Goal: Task Accomplishment & Management: Complete application form

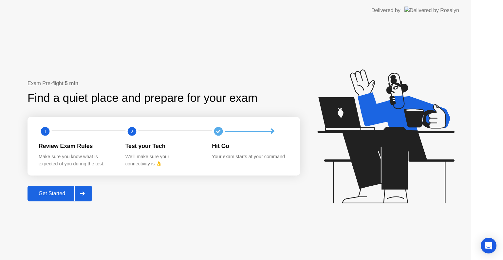
click at [90, 192] on div at bounding box center [82, 193] width 16 height 15
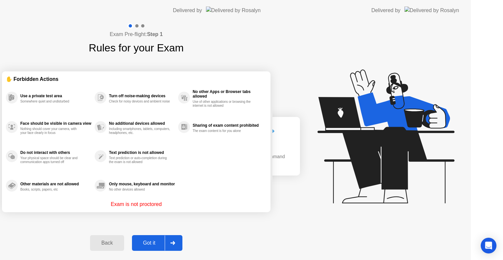
click at [98, 194] on div "Exam Pre-flight: Step 1 Rules for your Exam ✋ Forbidden Actions Use a private t…" at bounding box center [136, 140] width 272 height 239
click at [79, 194] on div "Exam Pre-flight: Step 1 Rules for your Exam ✋ Forbidden Actions Use a private t…" at bounding box center [136, 140] width 272 height 239
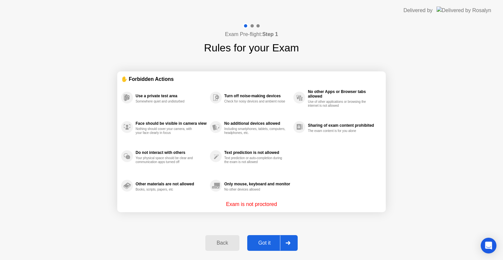
click at [290, 239] on div at bounding box center [288, 242] width 16 height 15
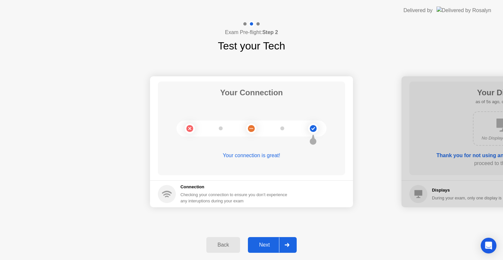
click at [288, 247] on div at bounding box center [287, 244] width 16 height 15
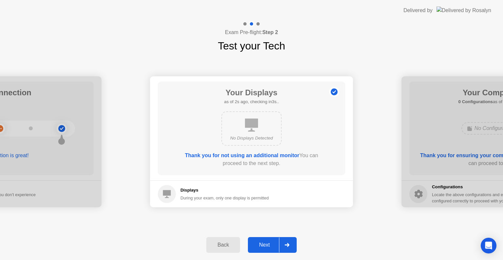
click at [288, 247] on div at bounding box center [287, 244] width 16 height 15
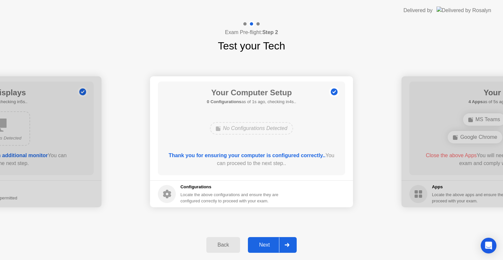
click at [288, 247] on div at bounding box center [287, 244] width 16 height 15
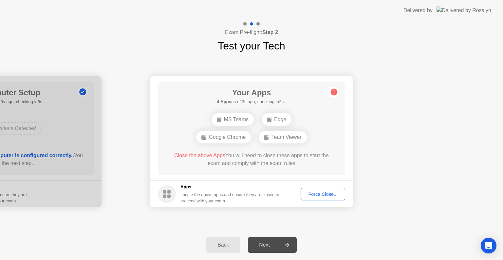
click at [76, 178] on div at bounding box center [0, 141] width 203 height 131
click at [212, 244] on div "Back" at bounding box center [223, 245] width 30 height 6
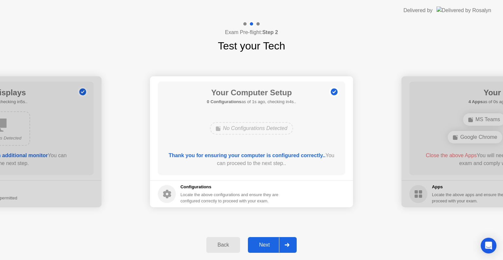
click at [278, 245] on div "Next" at bounding box center [264, 245] width 29 height 6
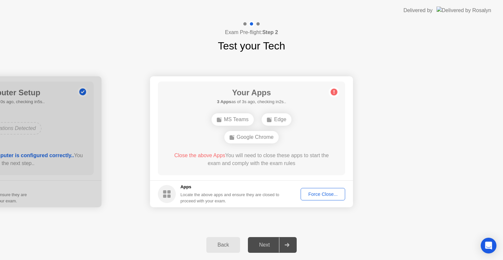
click at [276, 116] on div "Edge" at bounding box center [276, 119] width 30 height 12
click at [325, 193] on div "Force Close..." at bounding box center [323, 193] width 40 height 5
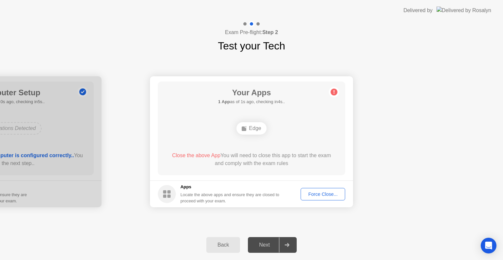
click at [257, 128] on div "Edge" at bounding box center [251, 128] width 30 height 12
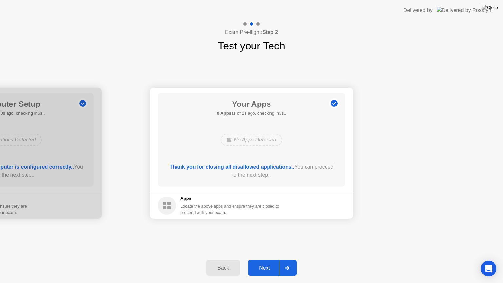
click at [269, 259] on div "Next" at bounding box center [264, 268] width 29 height 6
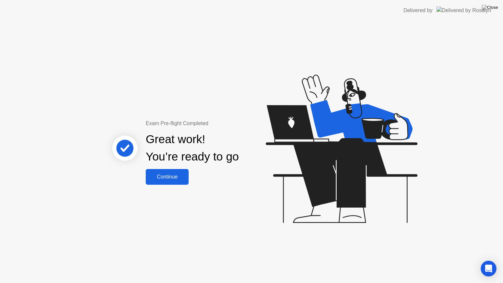
click at [169, 174] on div "Continue" at bounding box center [167, 177] width 39 height 6
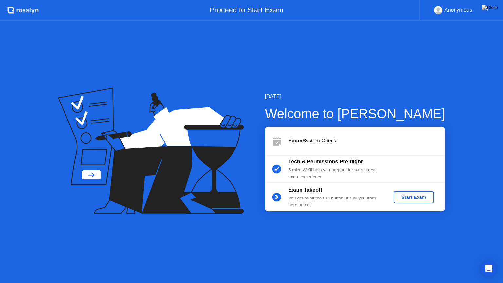
click at [400, 198] on div "Start Exam" at bounding box center [413, 196] width 35 height 5
